Goal: Task Accomplishment & Management: Use online tool/utility

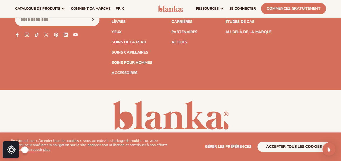
scroll to position [1089, 0]
click at [244, 14] on font "Académie Blanka" at bounding box center [243, 11] width 37 height 5
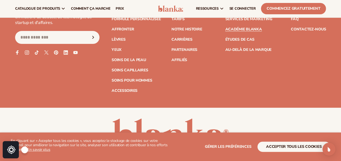
scroll to position [1072, 0]
click at [234, 12] on font "Connectez votre magasin" at bounding box center [252, 8] width 55 height 5
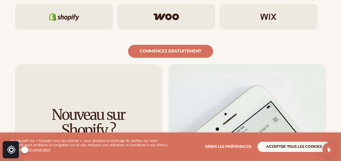
scroll to position [407, 0]
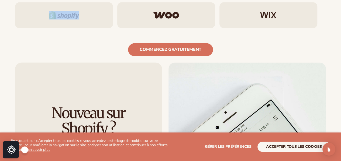
drag, startPoint x: 136, startPoint y: 47, endPoint x: 100, endPoint y: 43, distance: 35.5
click at [100, 28] on div at bounding box center [170, 15] width 311 height 26
click at [100, 28] on div at bounding box center [64, 15] width 98 height 26
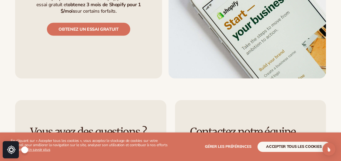
scroll to position [557, 0]
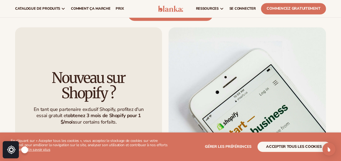
scroll to position [438, 0]
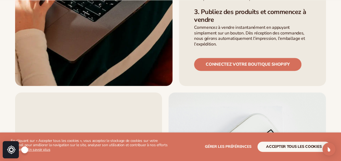
scroll to position [343, 0]
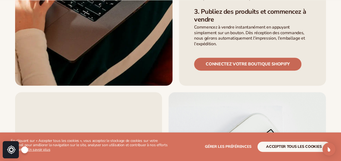
click at [250, 66] on link "Connectez votre boutique Shopify" at bounding box center [247, 64] width 107 height 13
